Goal: Task Accomplishment & Management: Manage account settings

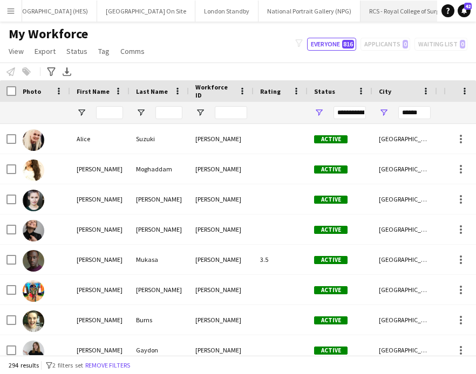
scroll to position [0, 379]
click at [8, 5] on button "Menu" at bounding box center [11, 11] width 22 height 22
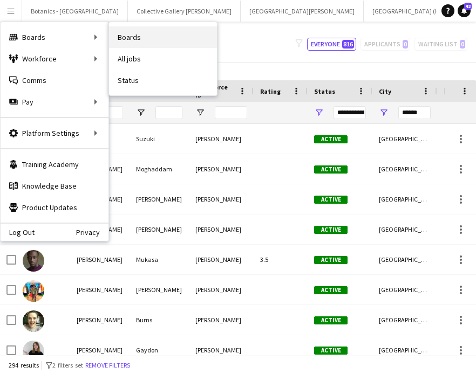
click at [161, 40] on link "Boards" at bounding box center [163, 37] width 108 height 22
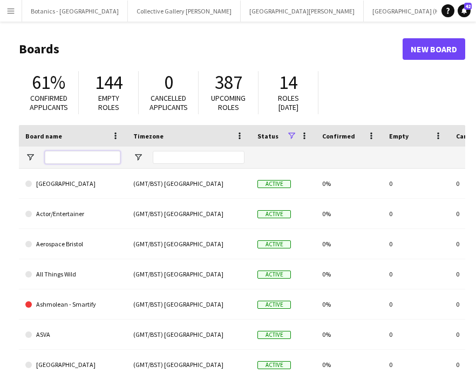
click at [60, 158] on input "Board name Filter Input" at bounding box center [83, 157] width 76 height 13
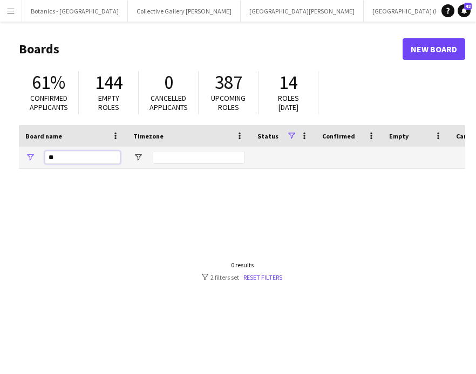
type input "*"
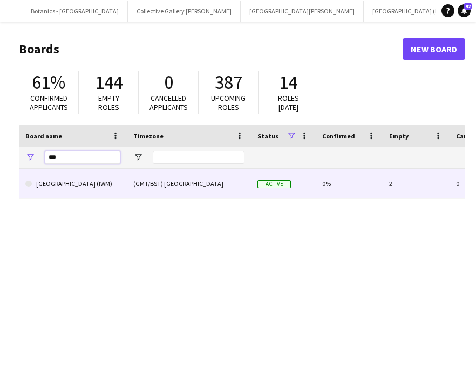
type input "***"
click at [121, 181] on div "[GEOGRAPHIC_DATA] (IWM)" at bounding box center [73, 184] width 108 height 30
click at [62, 185] on link "[GEOGRAPHIC_DATA] (IWM)" at bounding box center [72, 184] width 95 height 30
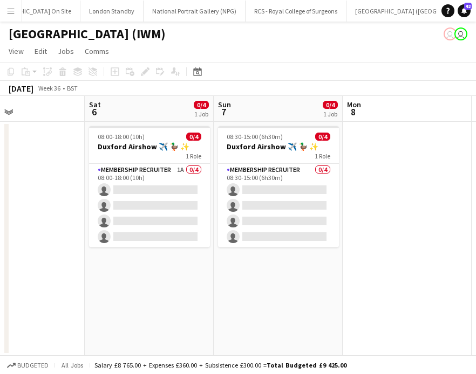
scroll to position [0, 434]
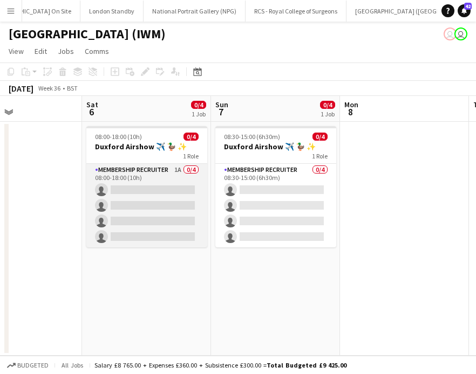
click at [134, 203] on app-card-role "Membership Recruiter 1A 0/4 08:00-18:00 (10h) single-neutral-actions single-neu…" at bounding box center [146, 206] width 121 height 84
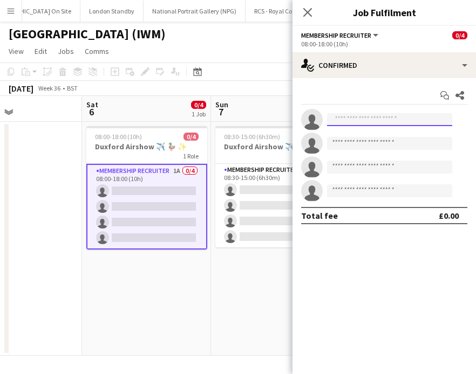
click at [352, 122] on input at bounding box center [389, 119] width 125 height 13
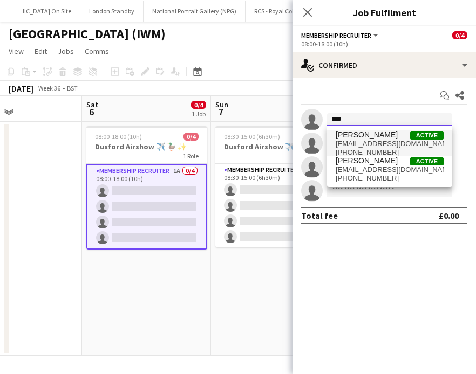
type input "****"
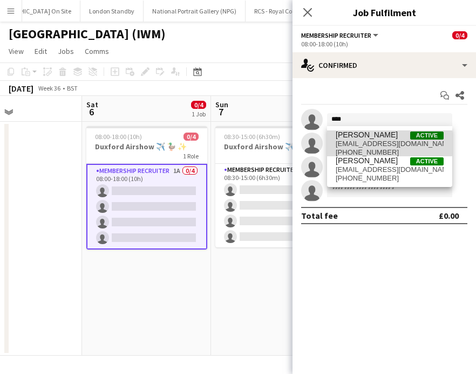
click at [381, 144] on span "[EMAIL_ADDRESS][DOMAIN_NAME]" at bounding box center [390, 144] width 108 height 9
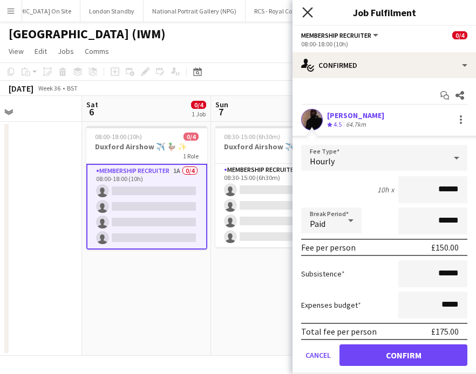
click at [307, 10] on icon "Close pop-in" at bounding box center [307, 12] width 10 height 10
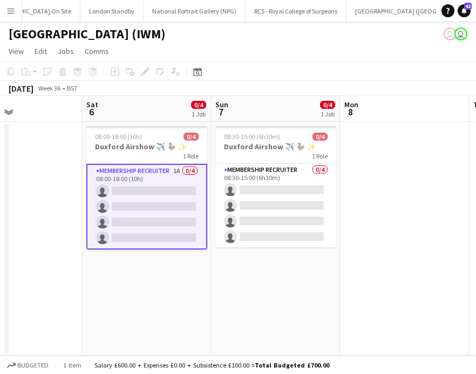
click at [135, 195] on app-card-role "Membership Recruiter 1A 0/4 08:00-18:00 (10h) single-neutral-actions single-neu…" at bounding box center [146, 207] width 121 height 86
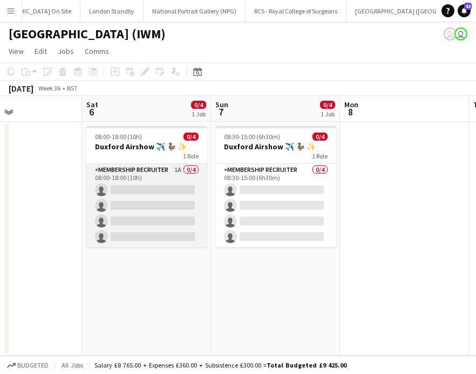
click at [156, 196] on app-card-role "Membership Recruiter 1A 0/4 08:00-18:00 (10h) single-neutral-actions single-neu…" at bounding box center [146, 206] width 121 height 84
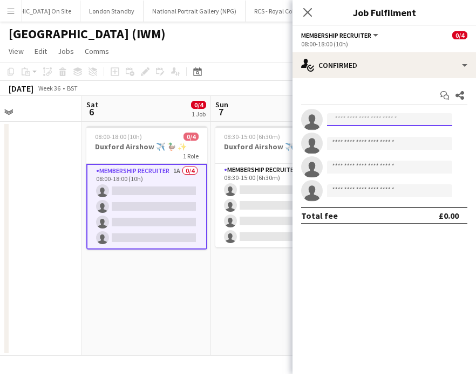
click at [337, 122] on input at bounding box center [389, 119] width 125 height 13
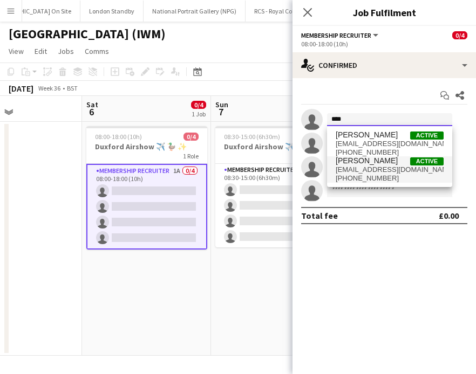
type input "****"
click at [389, 168] on span "[EMAIL_ADDRESS][DOMAIN_NAME]" at bounding box center [390, 170] width 108 height 9
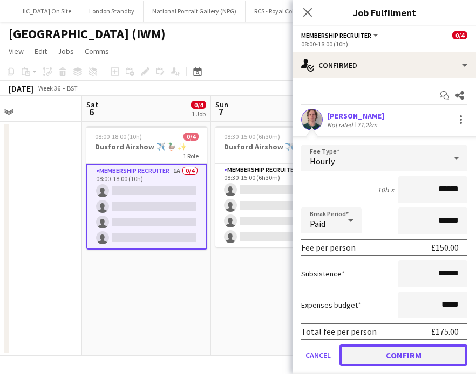
click at [392, 356] on button "Confirm" at bounding box center [403, 356] width 128 height 22
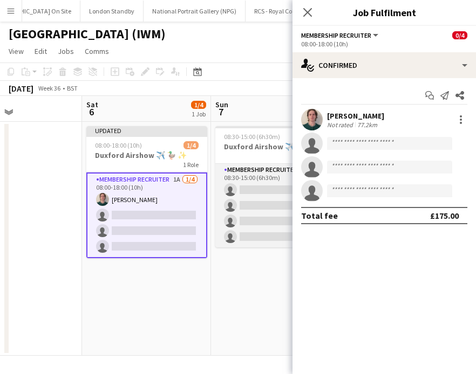
click at [262, 186] on app-card-role "Membership Recruiter 0/4 08:30-15:00 (6h30m) single-neutral-actions single-neut…" at bounding box center [275, 206] width 121 height 84
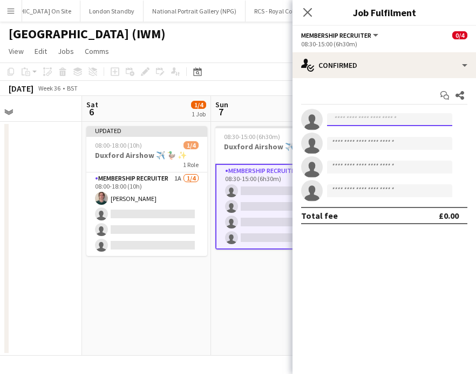
click at [369, 116] on input at bounding box center [389, 119] width 125 height 13
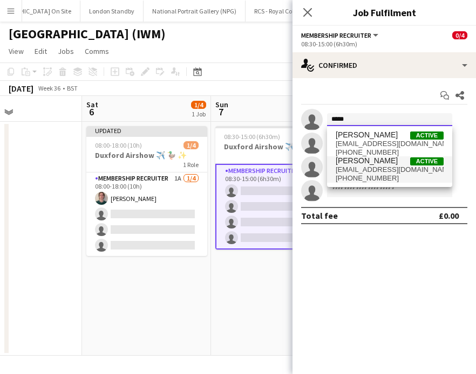
type input "****"
click at [378, 168] on span "[EMAIL_ADDRESS][DOMAIN_NAME]" at bounding box center [390, 170] width 108 height 9
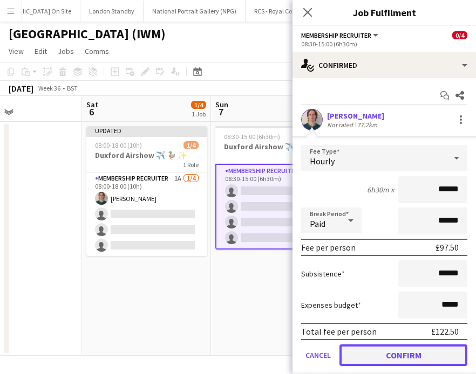
click at [368, 357] on button "Confirm" at bounding box center [403, 356] width 128 height 22
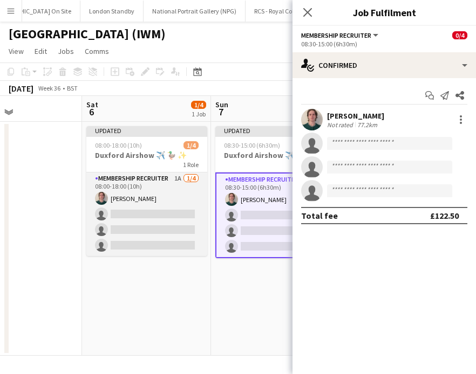
click at [129, 221] on app-card-role "Membership Recruiter 1A [DATE] 08:00-18:00 (10h) [PERSON_NAME] single-neutral-a…" at bounding box center [146, 215] width 121 height 84
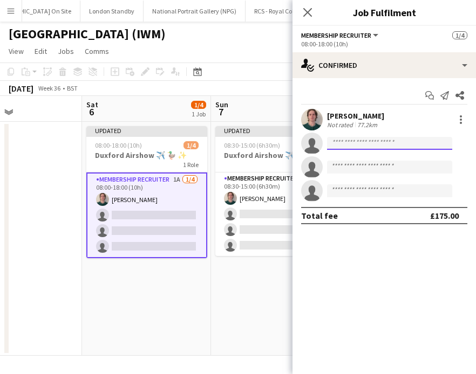
click at [356, 141] on input at bounding box center [389, 143] width 125 height 13
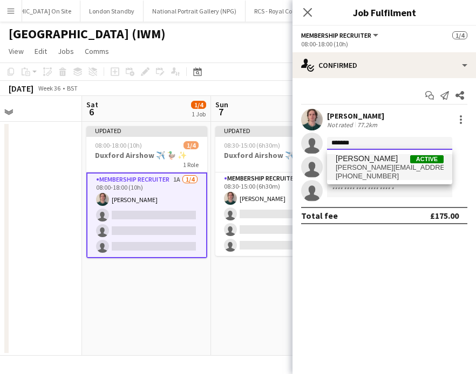
type input "*******"
click at [383, 166] on span "[PERSON_NAME][EMAIL_ADDRESS][DOMAIN_NAME]" at bounding box center [390, 167] width 108 height 9
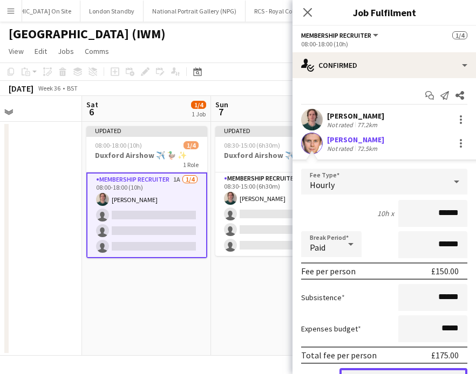
click at [374, 372] on button "Confirm" at bounding box center [403, 379] width 128 height 22
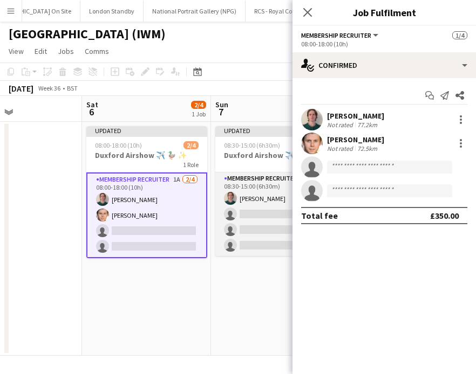
click at [261, 223] on app-card-role "Membership Recruiter [DATE] 08:30-15:00 (6h30m) [PERSON_NAME] single-neutral-ac…" at bounding box center [275, 215] width 121 height 84
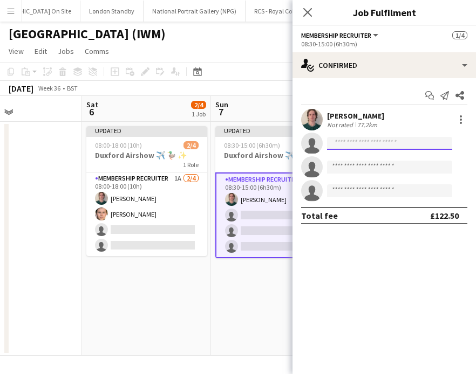
click at [364, 144] on input at bounding box center [389, 143] width 125 height 13
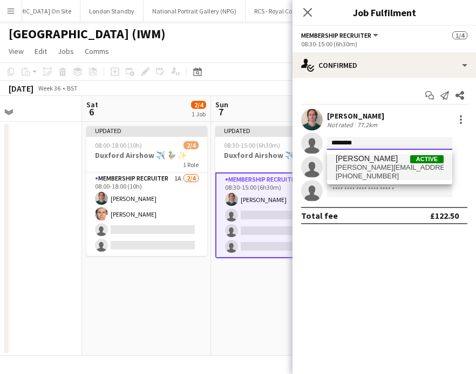
type input "********"
click at [360, 168] on span "[PERSON_NAME][EMAIL_ADDRESS][DOMAIN_NAME]" at bounding box center [390, 167] width 108 height 9
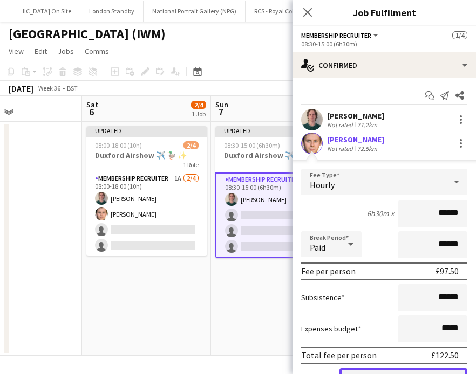
click at [359, 370] on button "Confirm" at bounding box center [403, 379] width 128 height 22
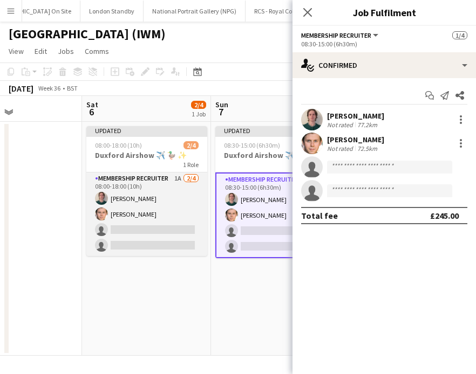
click at [146, 232] on app-card-role "Membership Recruiter 1A [DATE] 08:00-18:00 (10h) [PERSON_NAME] [PERSON_NAME] si…" at bounding box center [146, 215] width 121 height 84
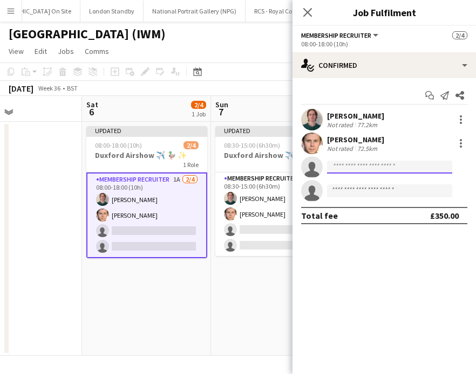
click at [356, 167] on input at bounding box center [389, 167] width 125 height 13
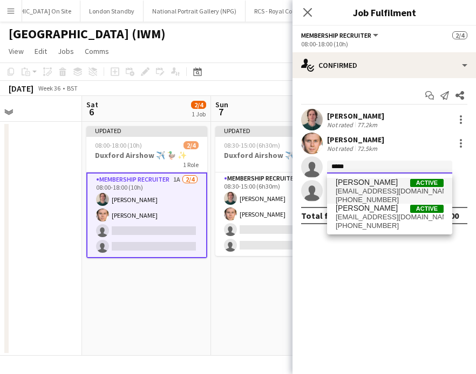
type input "*****"
click at [365, 192] on span "[EMAIL_ADDRESS][DOMAIN_NAME]" at bounding box center [390, 191] width 108 height 9
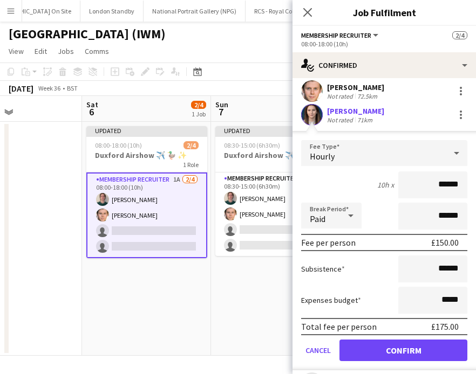
scroll to position [54, 0]
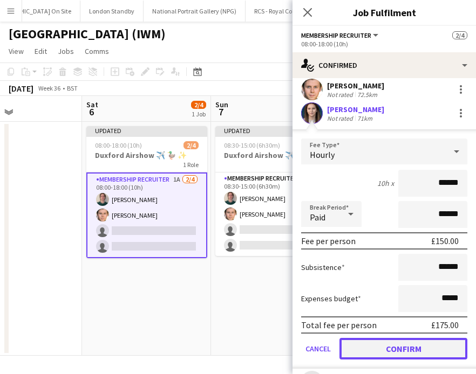
click at [367, 346] on button "Confirm" at bounding box center [403, 349] width 128 height 22
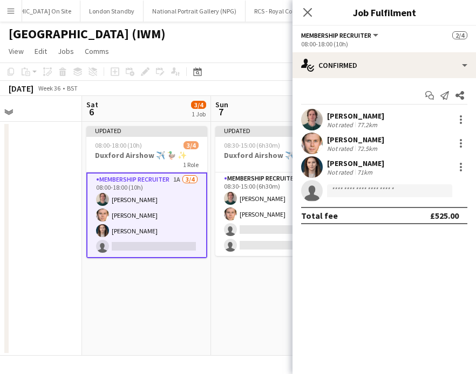
scroll to position [0, 0]
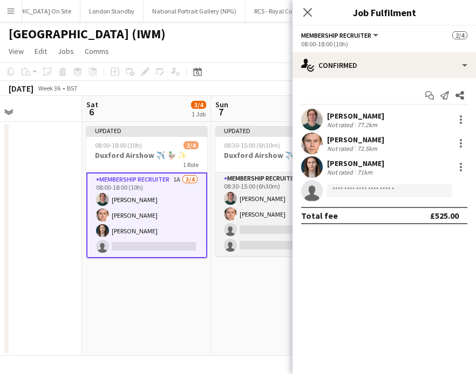
click at [267, 238] on app-card-role "Membership Recruiter [DATE] 08:30-15:00 (6h30m) [PERSON_NAME] [PERSON_NAME] sin…" at bounding box center [275, 215] width 121 height 84
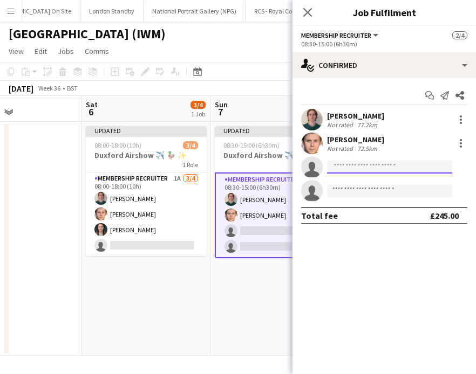
click at [344, 167] on input at bounding box center [389, 167] width 125 height 13
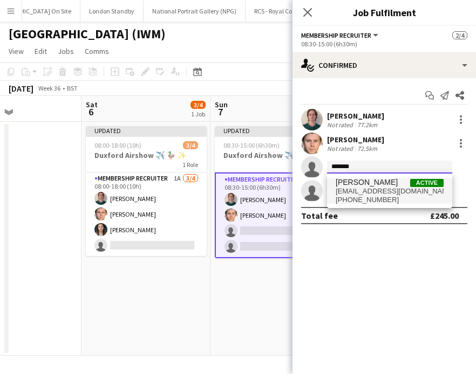
type input "*******"
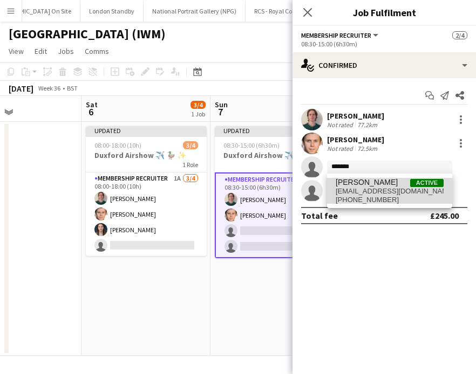
click at [365, 192] on span "[EMAIL_ADDRESS][DOMAIN_NAME]" at bounding box center [390, 191] width 108 height 9
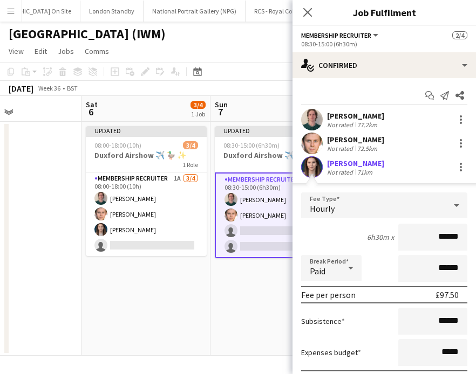
scroll to position [65, 0]
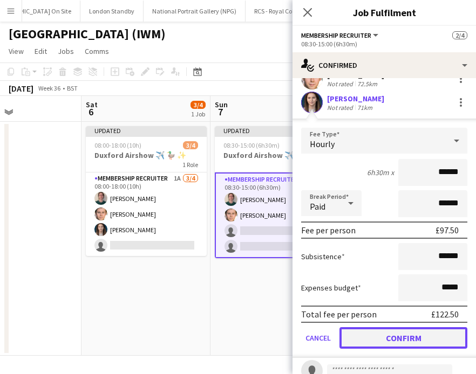
click at [368, 338] on button "Confirm" at bounding box center [403, 338] width 128 height 22
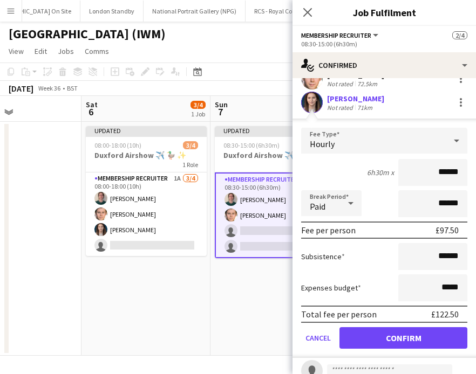
scroll to position [0, 0]
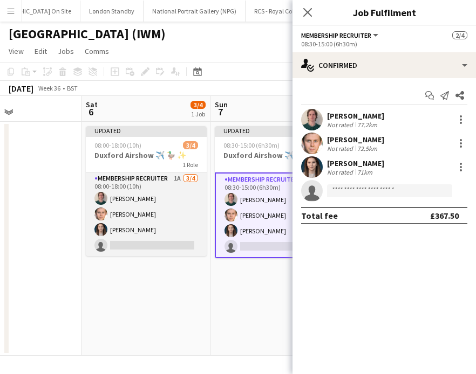
click at [147, 244] on app-card-role "Membership Recruiter 1A [DATE] 08:00-18:00 (10h) [PERSON_NAME] [PERSON_NAME] [P…" at bounding box center [146, 215] width 121 height 84
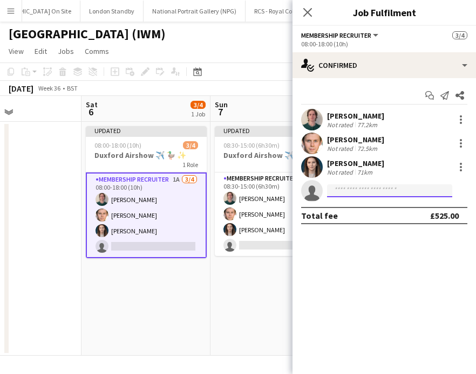
click at [363, 187] on input at bounding box center [389, 191] width 125 height 13
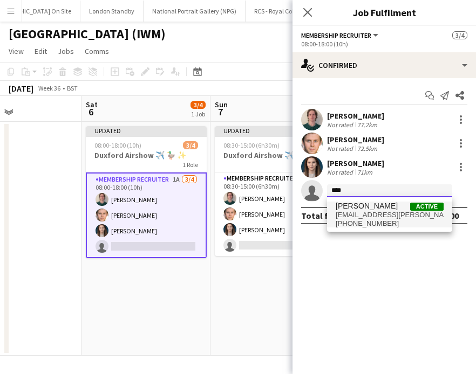
type input "***"
click at [372, 224] on span "[PHONE_NUMBER]" at bounding box center [390, 224] width 108 height 9
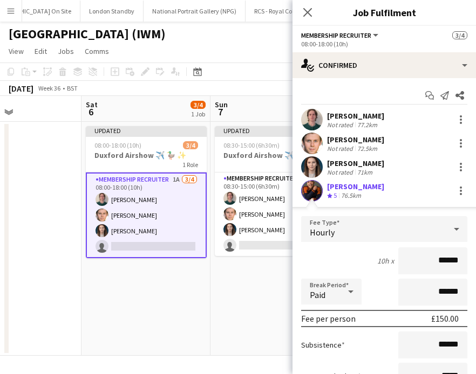
scroll to position [104, 0]
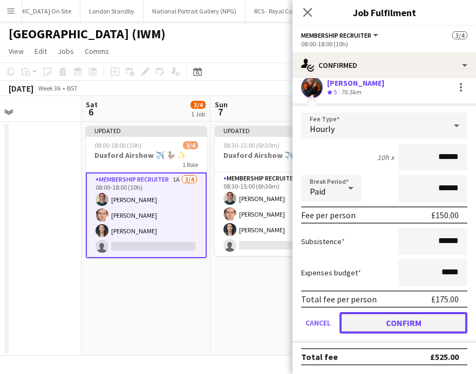
click at [371, 328] on button "Confirm" at bounding box center [403, 323] width 128 height 22
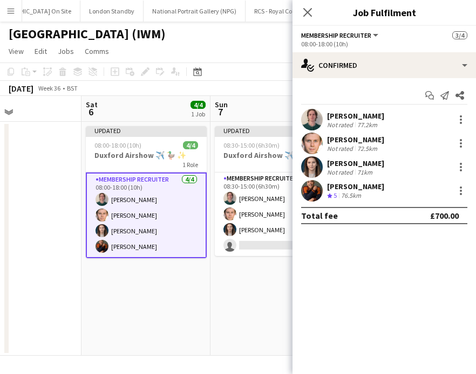
scroll to position [0, 0]
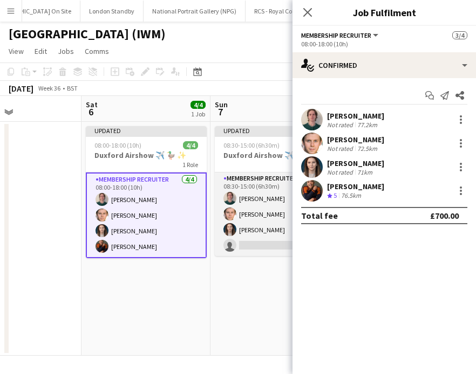
click at [257, 245] on app-card-role "Membership Recruiter [DATE] 08:30-15:00 (6h30m) [PERSON_NAME] [PERSON_NAME] [PE…" at bounding box center [275, 215] width 121 height 84
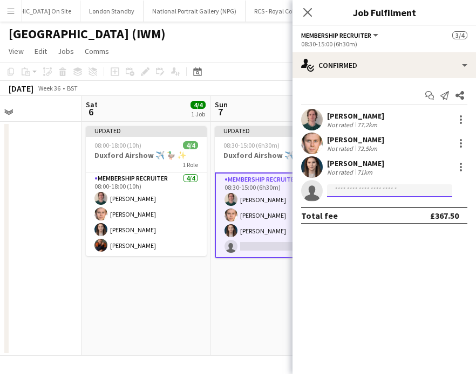
click at [359, 194] on input at bounding box center [389, 191] width 125 height 13
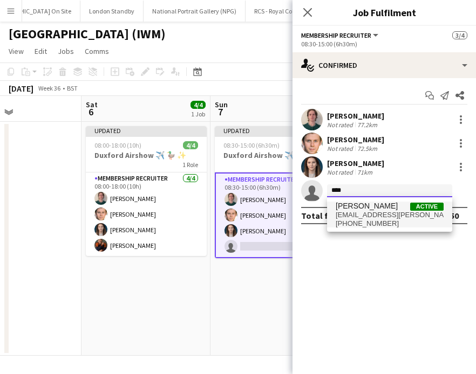
type input "***"
click at [393, 222] on span "[PHONE_NUMBER]" at bounding box center [390, 224] width 108 height 9
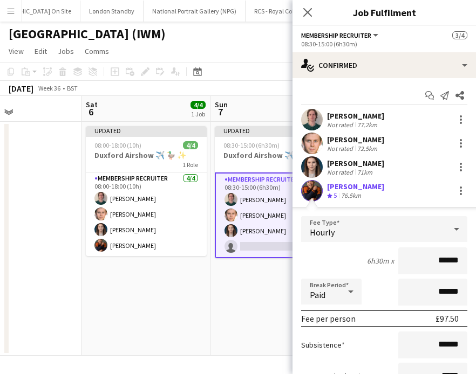
scroll to position [104, 0]
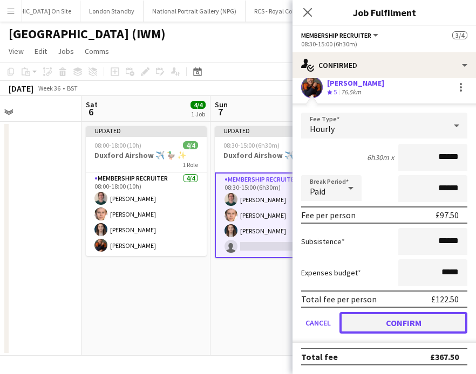
click at [372, 323] on button "Confirm" at bounding box center [403, 323] width 128 height 22
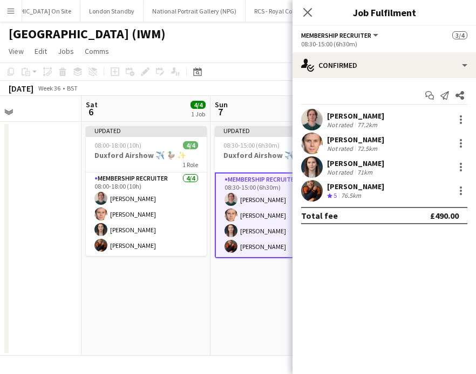
scroll to position [0, 0]
click at [253, 84] on div "[DATE] Week 36 • BST Publish 1 job Revert 1 job" at bounding box center [238, 88] width 476 height 15
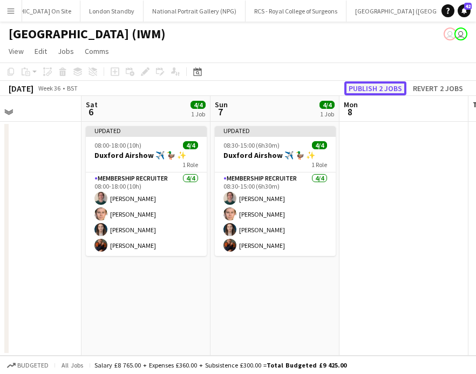
click at [373, 86] on button "Publish 2 jobs" at bounding box center [375, 88] width 62 height 14
